Goal: Task Accomplishment & Management: Manage account settings

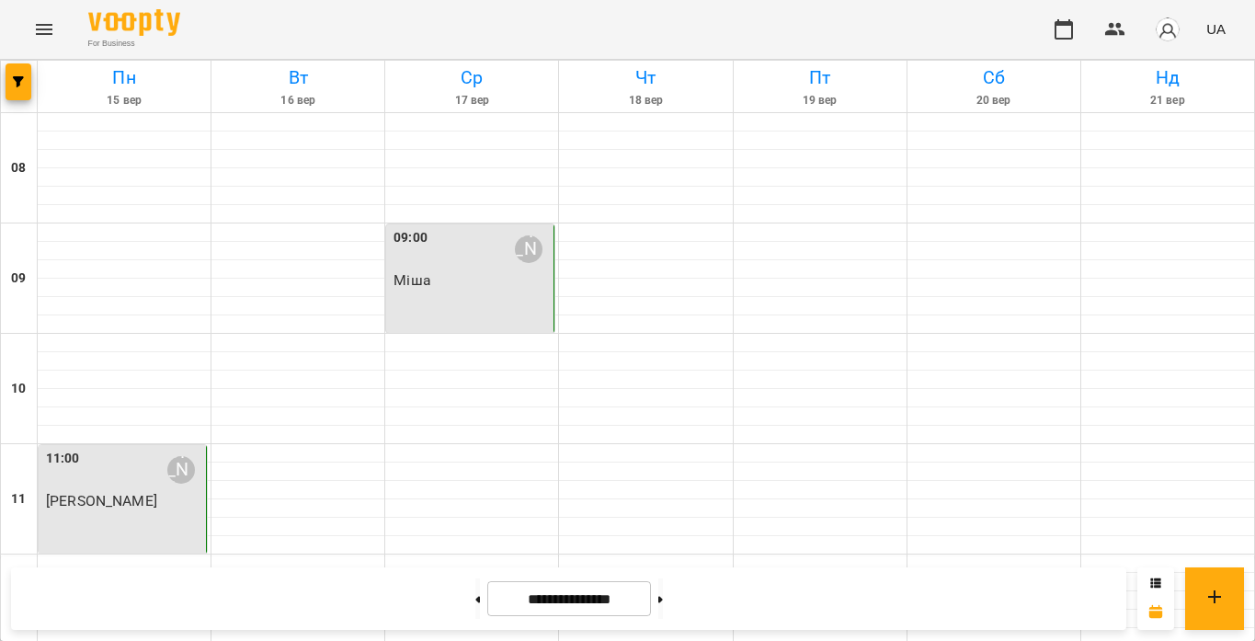
scroll to position [927, 0]
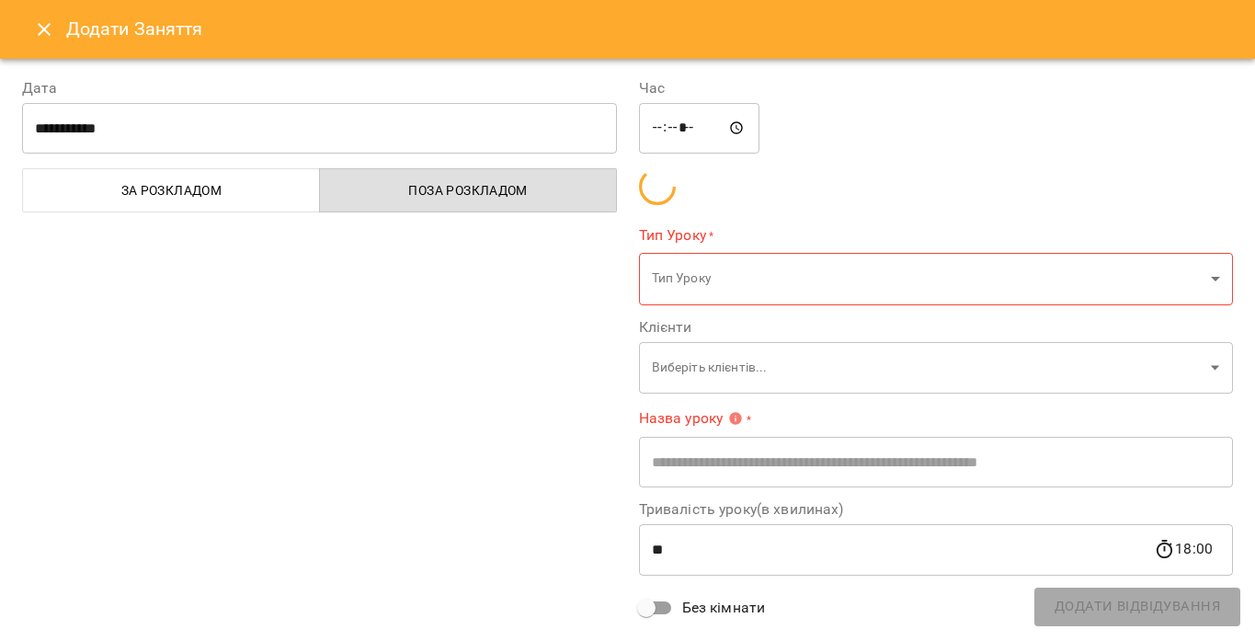
type input "**********"
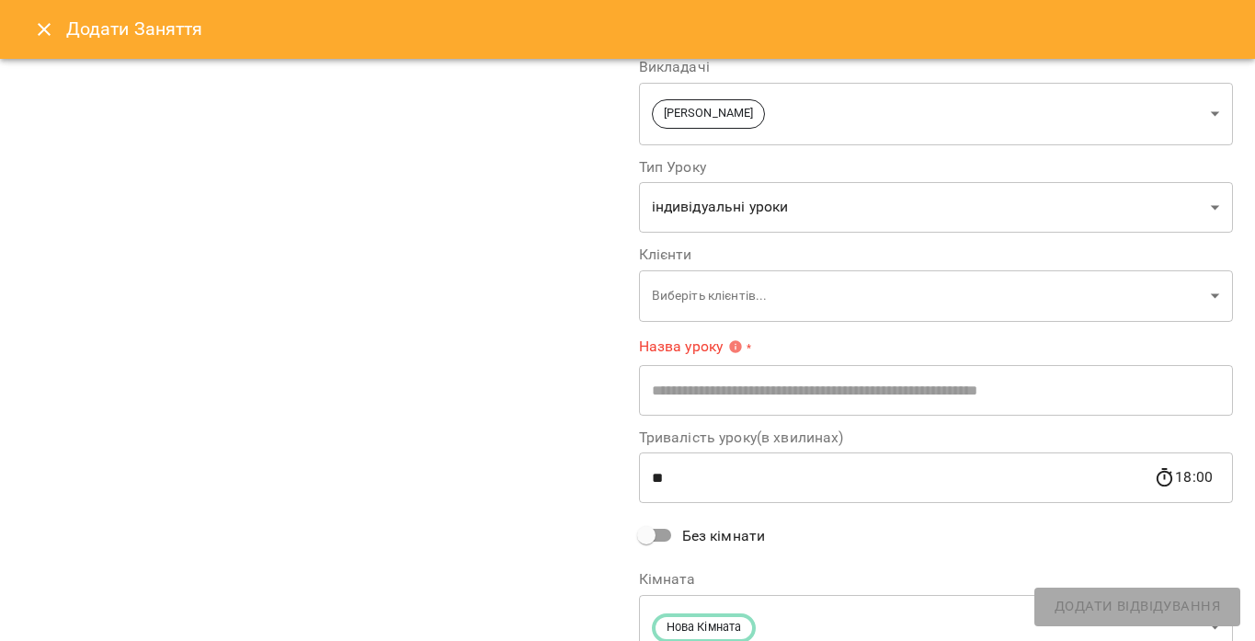
scroll to position [174, 0]
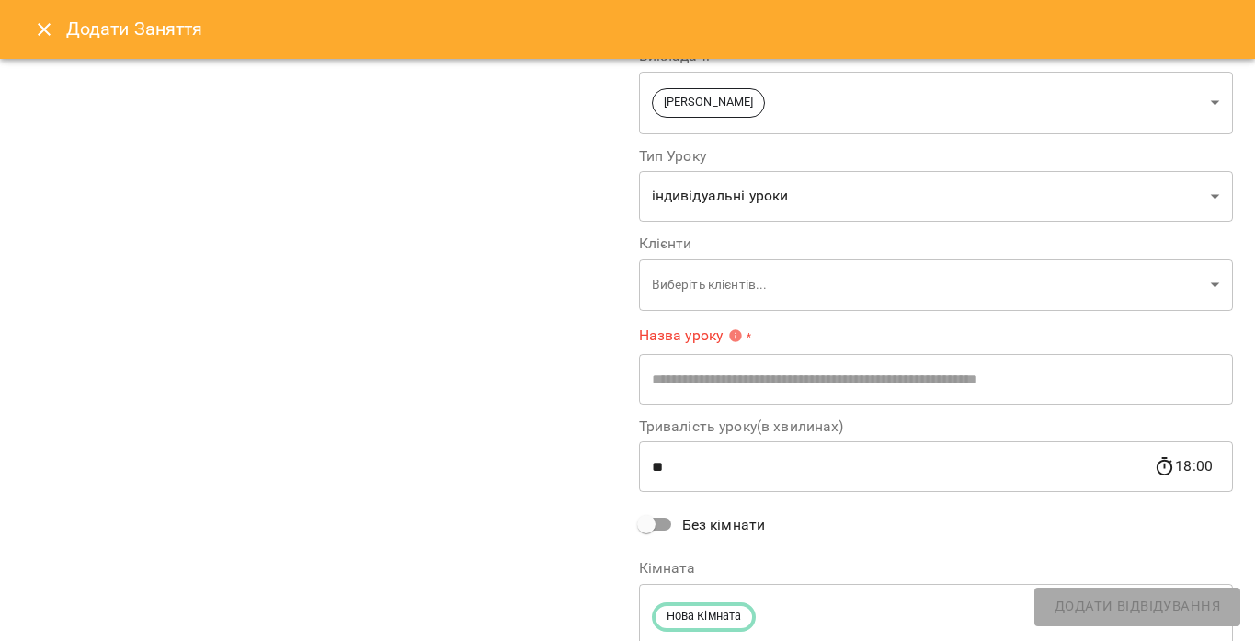
click at [676, 392] on input "text" at bounding box center [936, 378] width 595 height 51
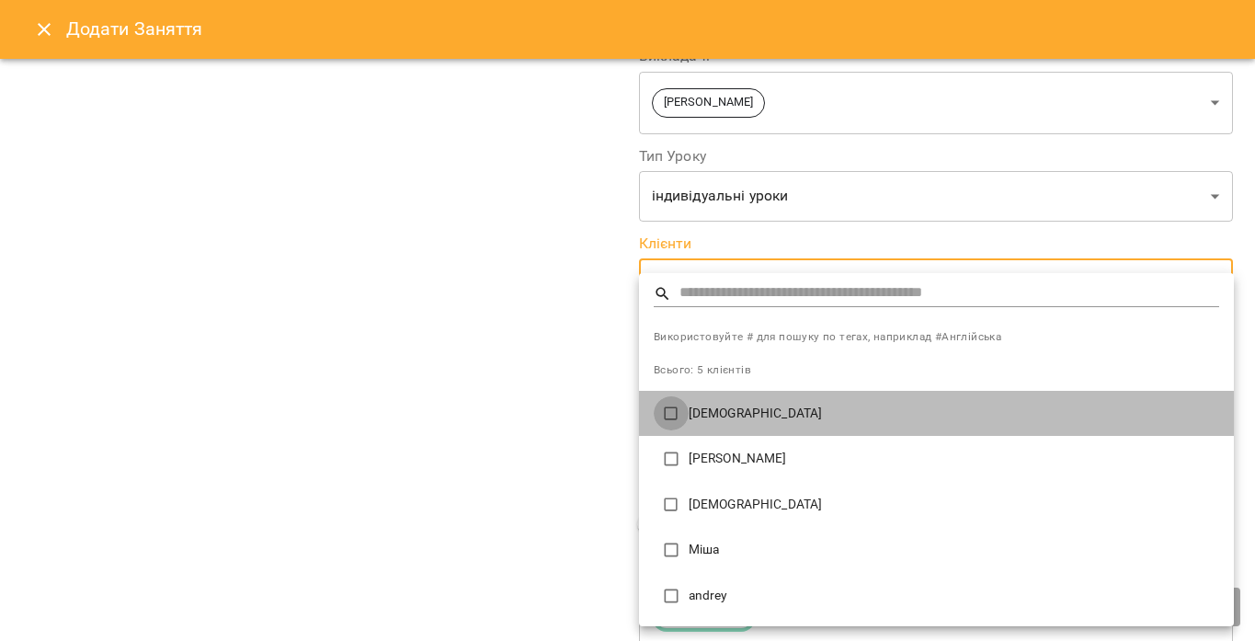
type input "**********"
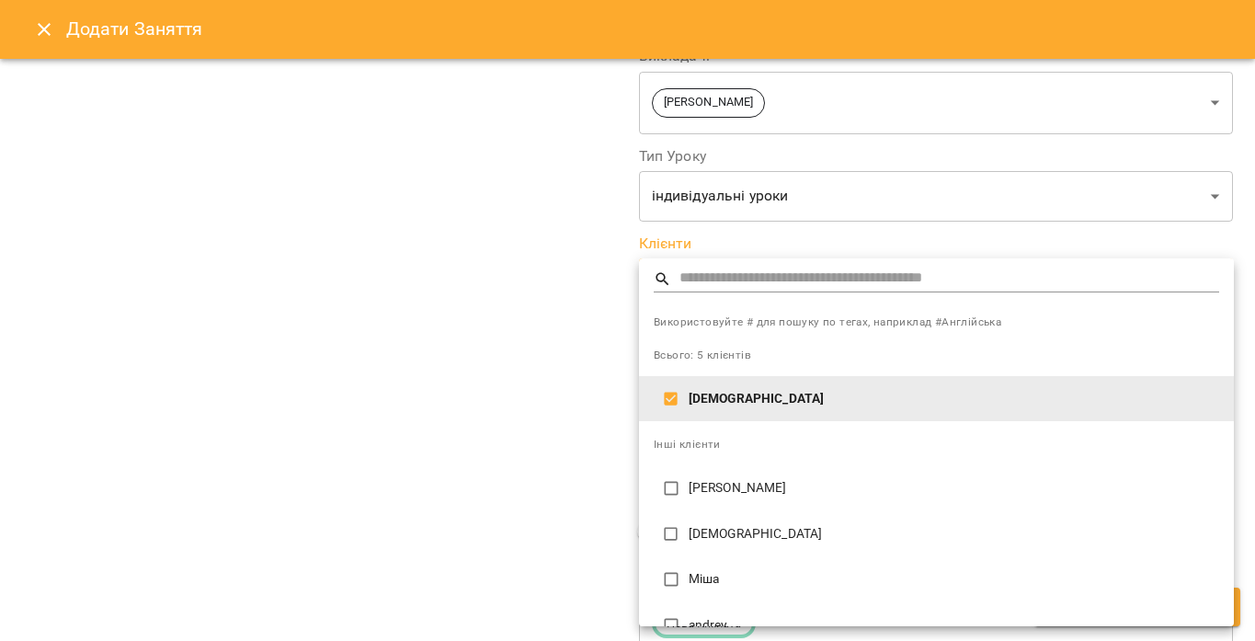
click at [577, 518] on div at bounding box center [627, 320] width 1255 height 641
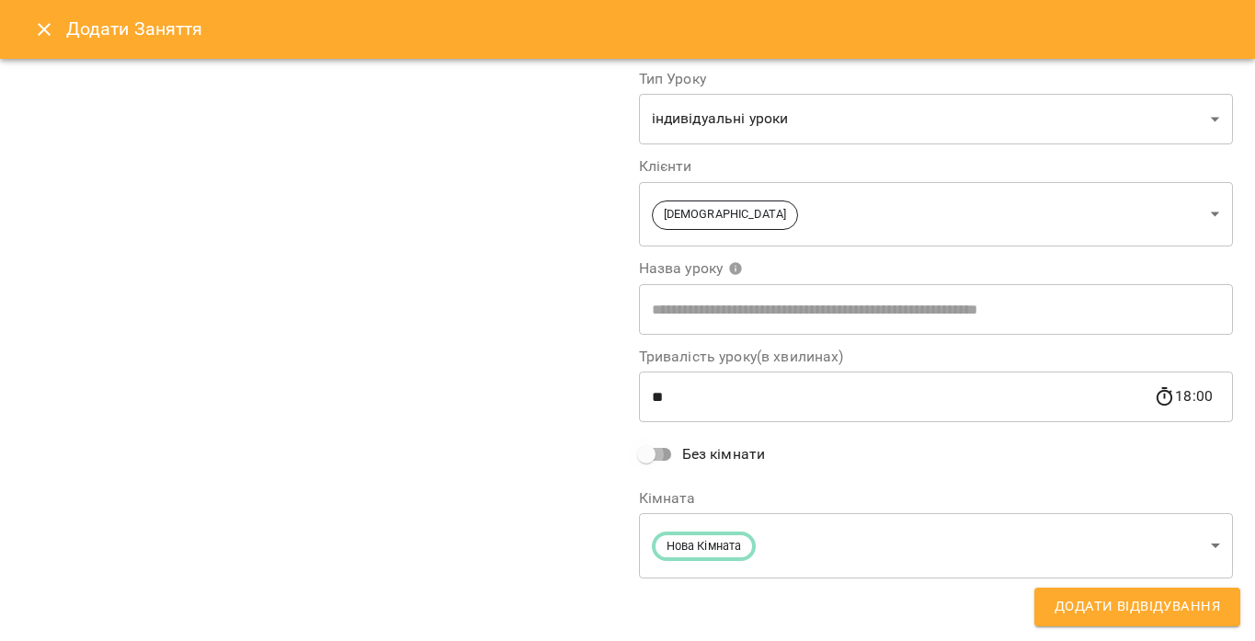
scroll to position [134, 0]
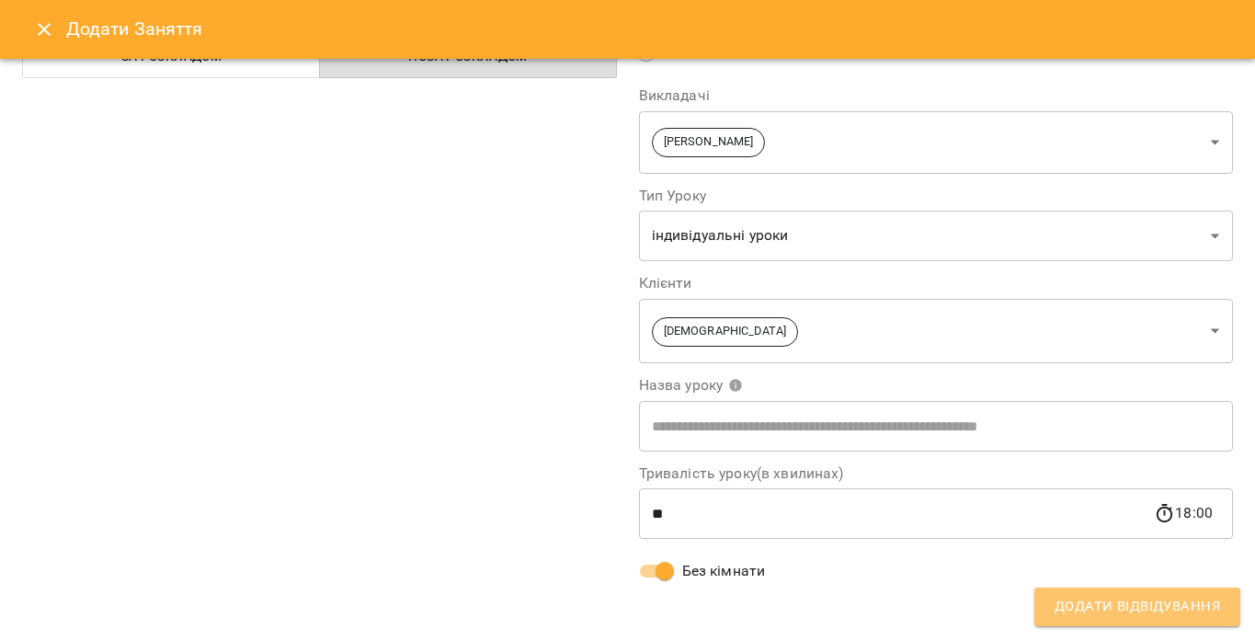
click at [1047, 608] on button "Додати Відвідування" at bounding box center [1137, 606] width 206 height 39
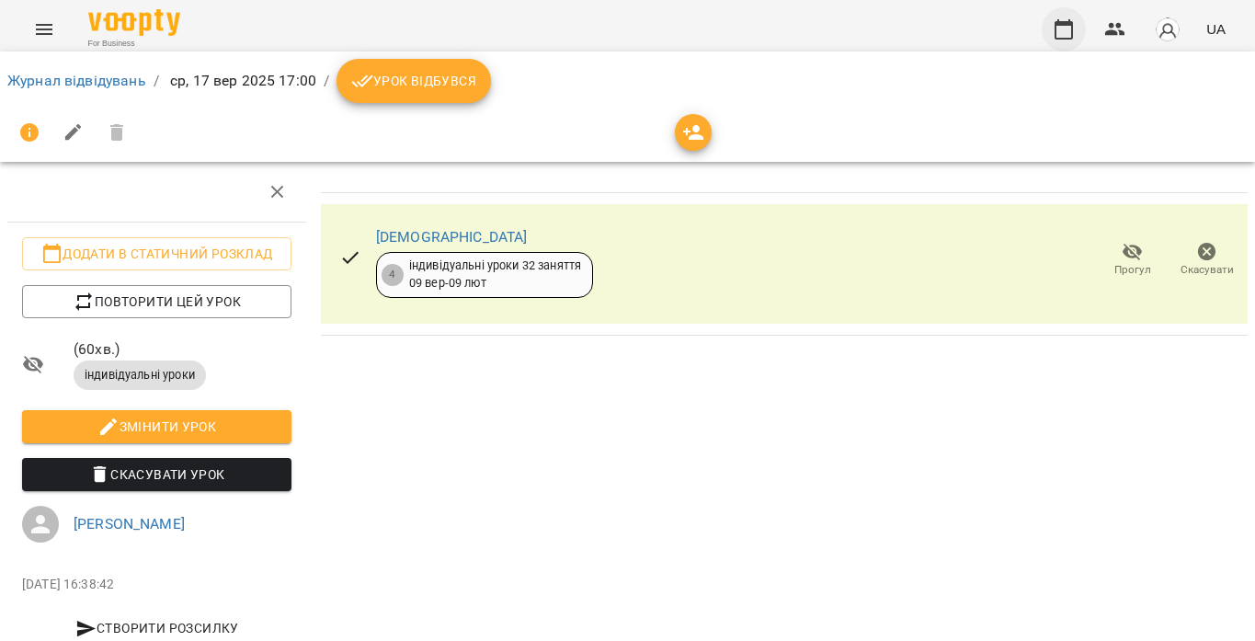
click at [1058, 40] on icon "button" at bounding box center [1063, 29] width 22 height 22
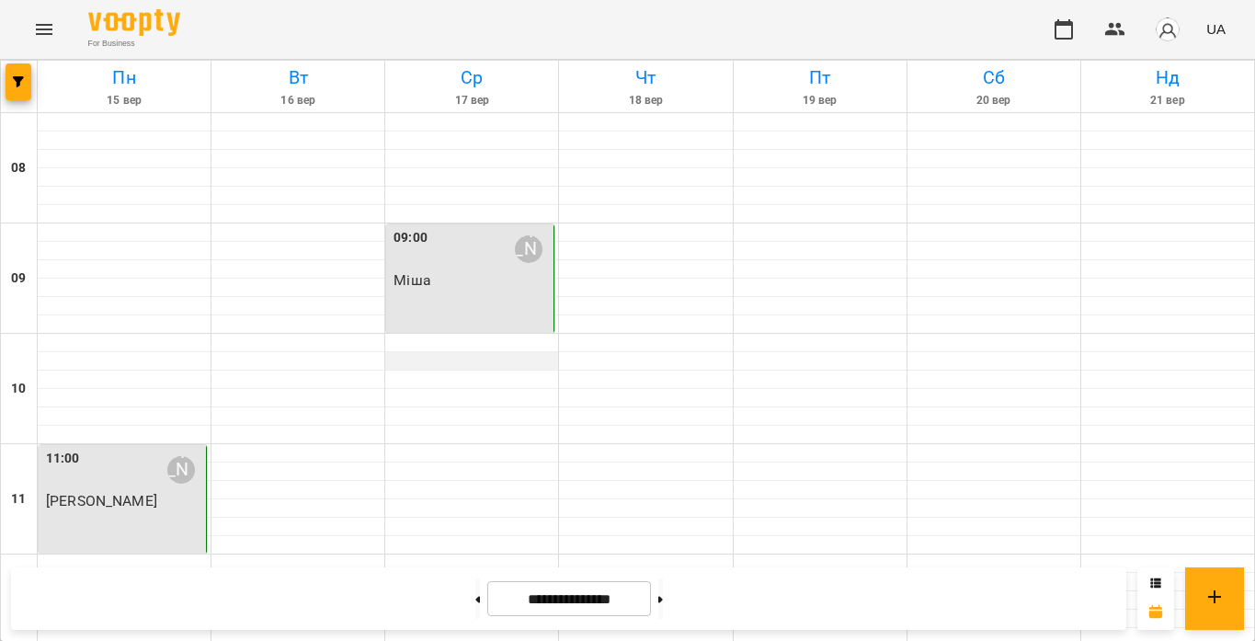
scroll to position [922, 0]
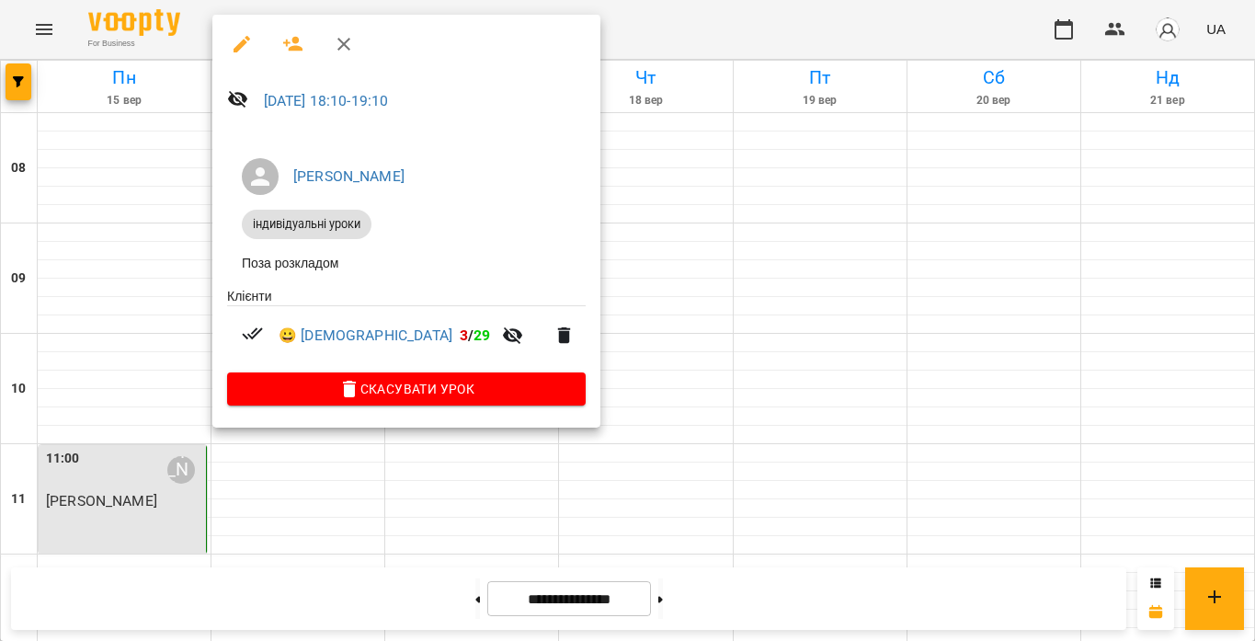
click at [573, 386] on div at bounding box center [627, 320] width 1255 height 641
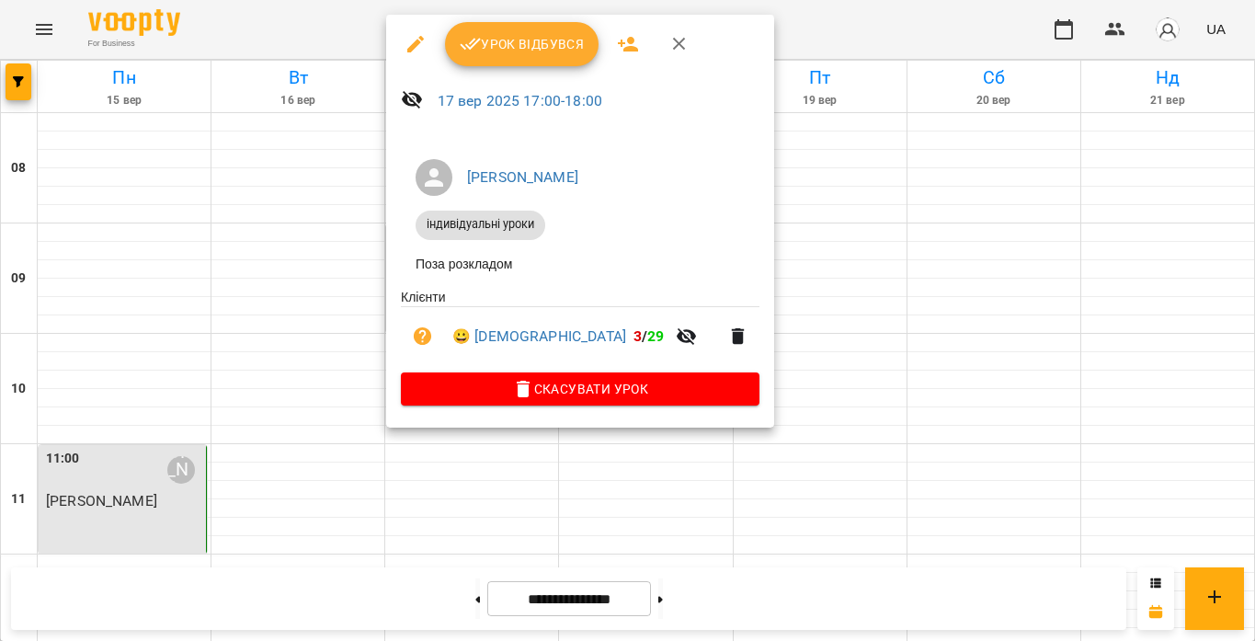
click at [441, 477] on div at bounding box center [627, 320] width 1255 height 641
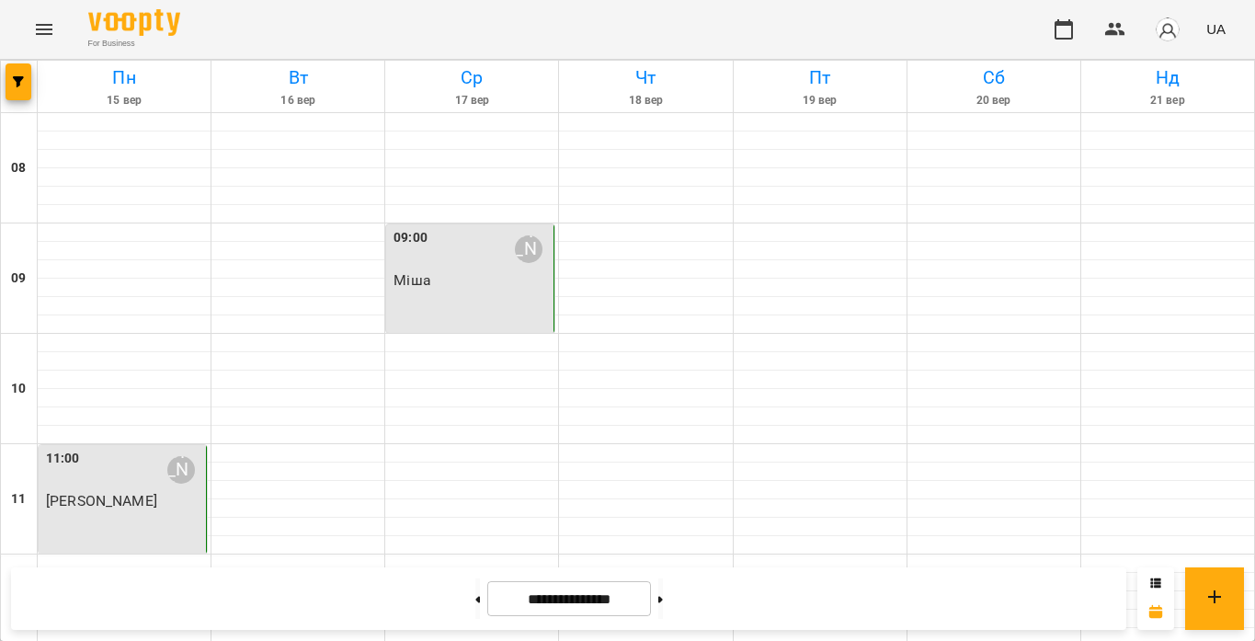
scroll to position [0, 0]
click at [480, 295] on div "09:00 [PERSON_NAME]" at bounding box center [470, 278] width 168 height 108
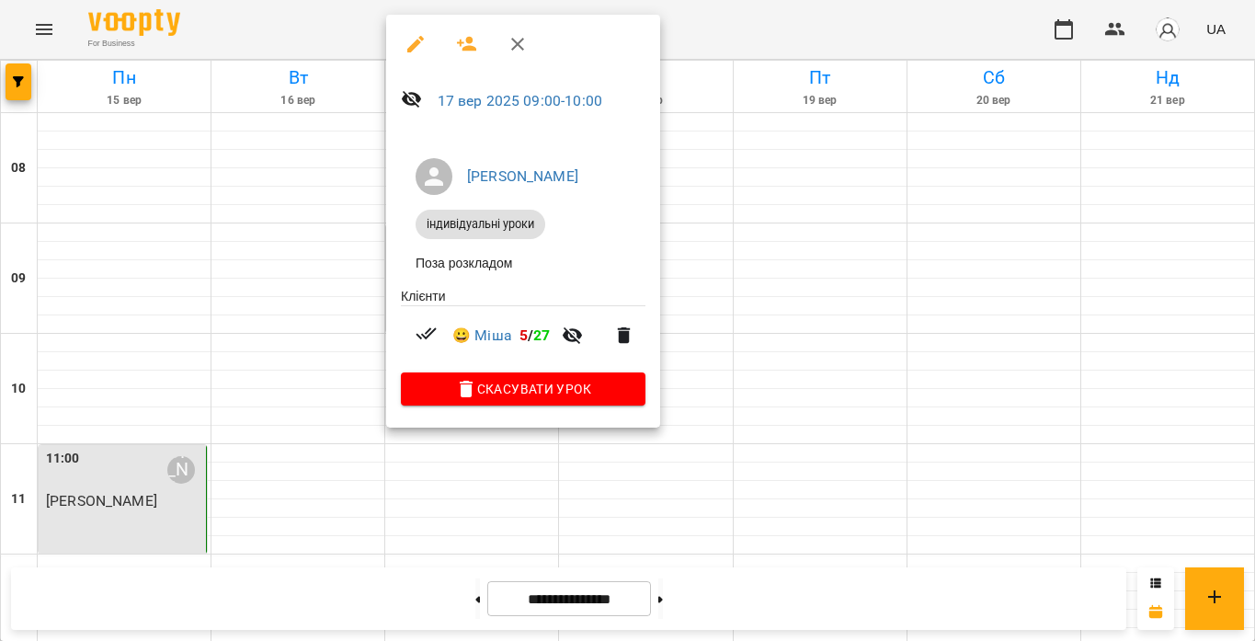
click at [435, 476] on div at bounding box center [627, 320] width 1255 height 641
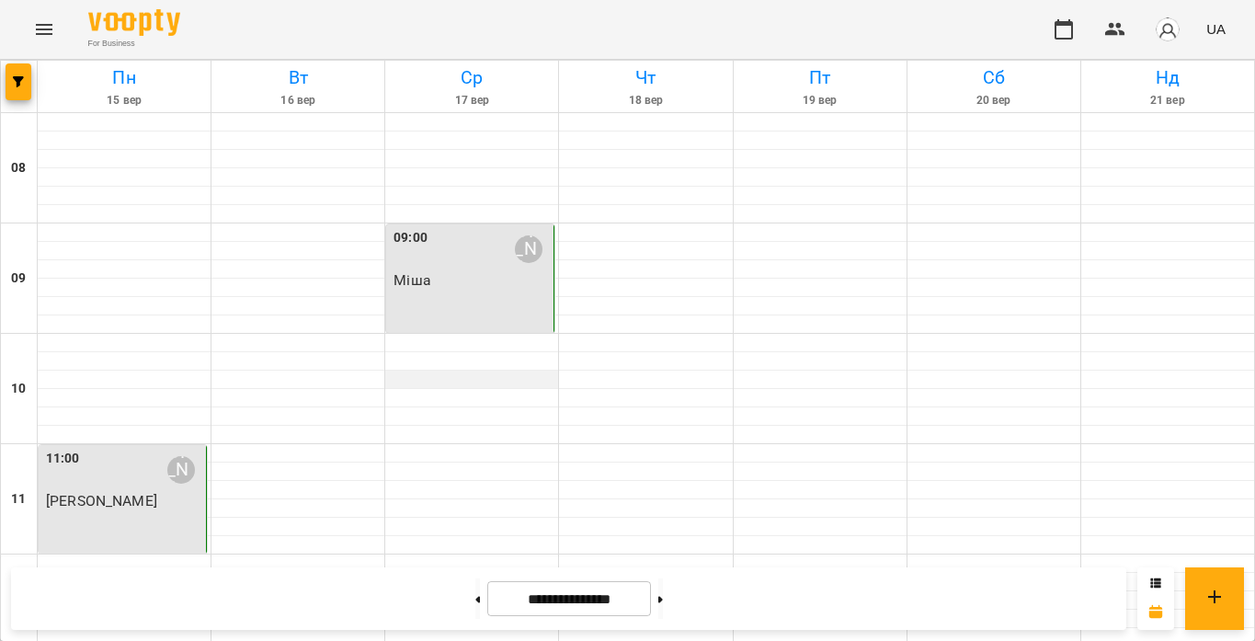
scroll to position [975, 0]
